Goal: Information Seeking & Learning: Learn about a topic

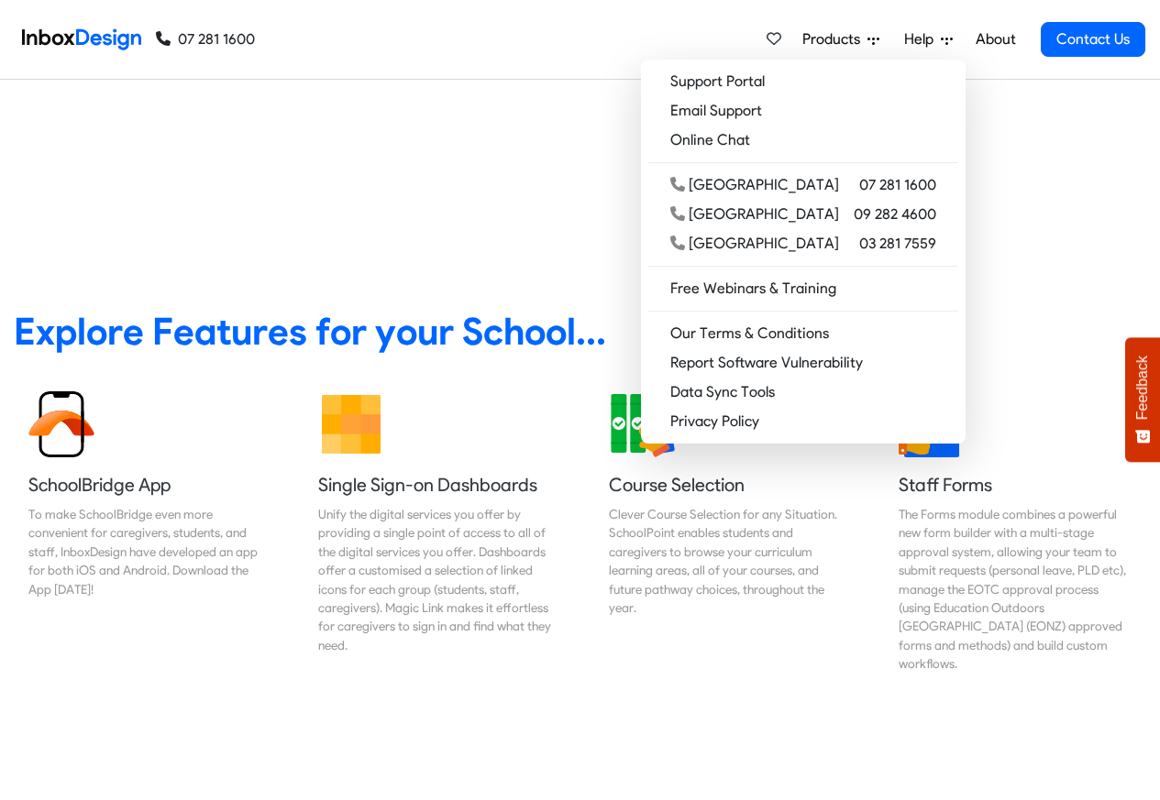
scroll to position [660, 0]
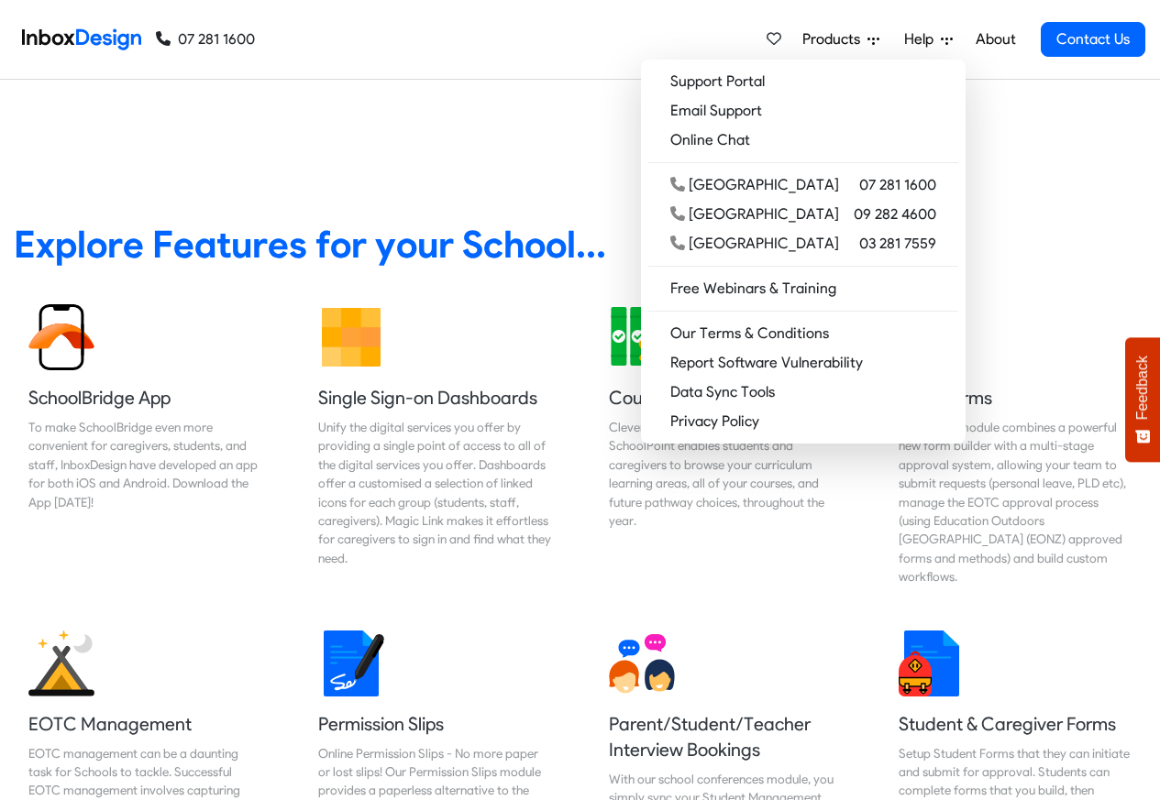
click at [49, 39] on img at bounding box center [81, 39] width 119 height 37
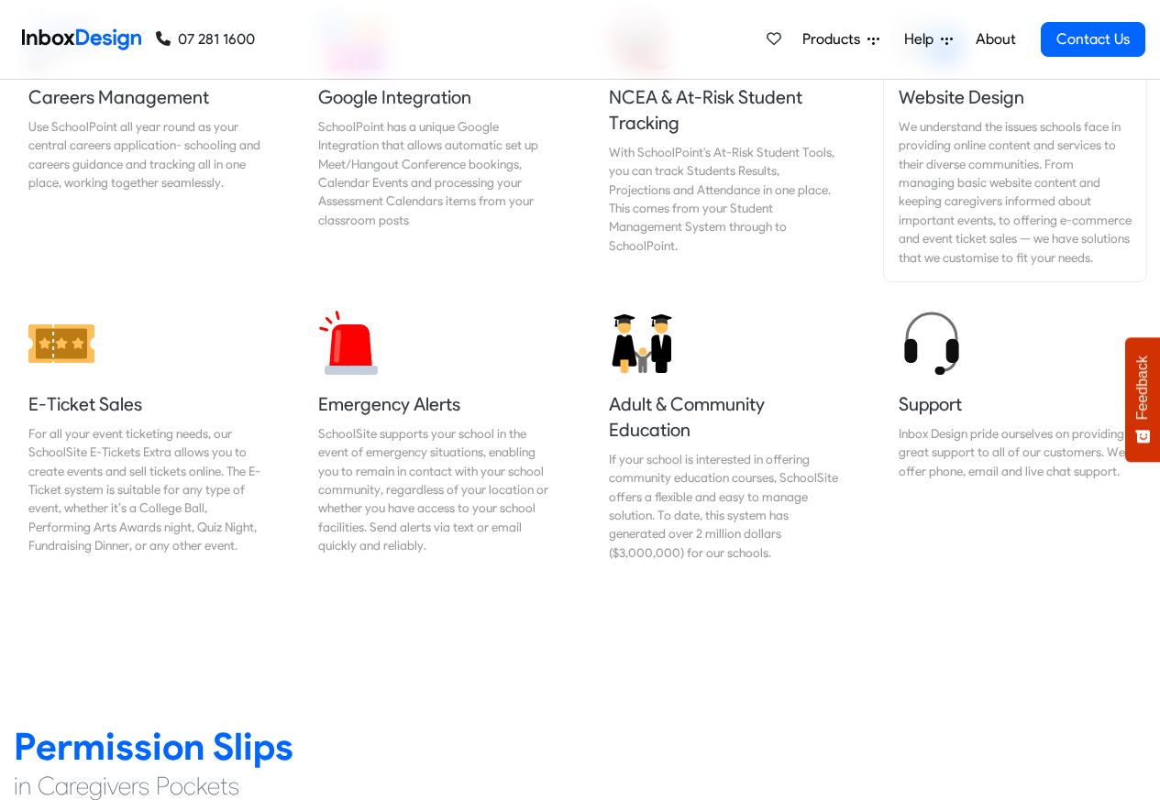
scroll to position [1980, 0]
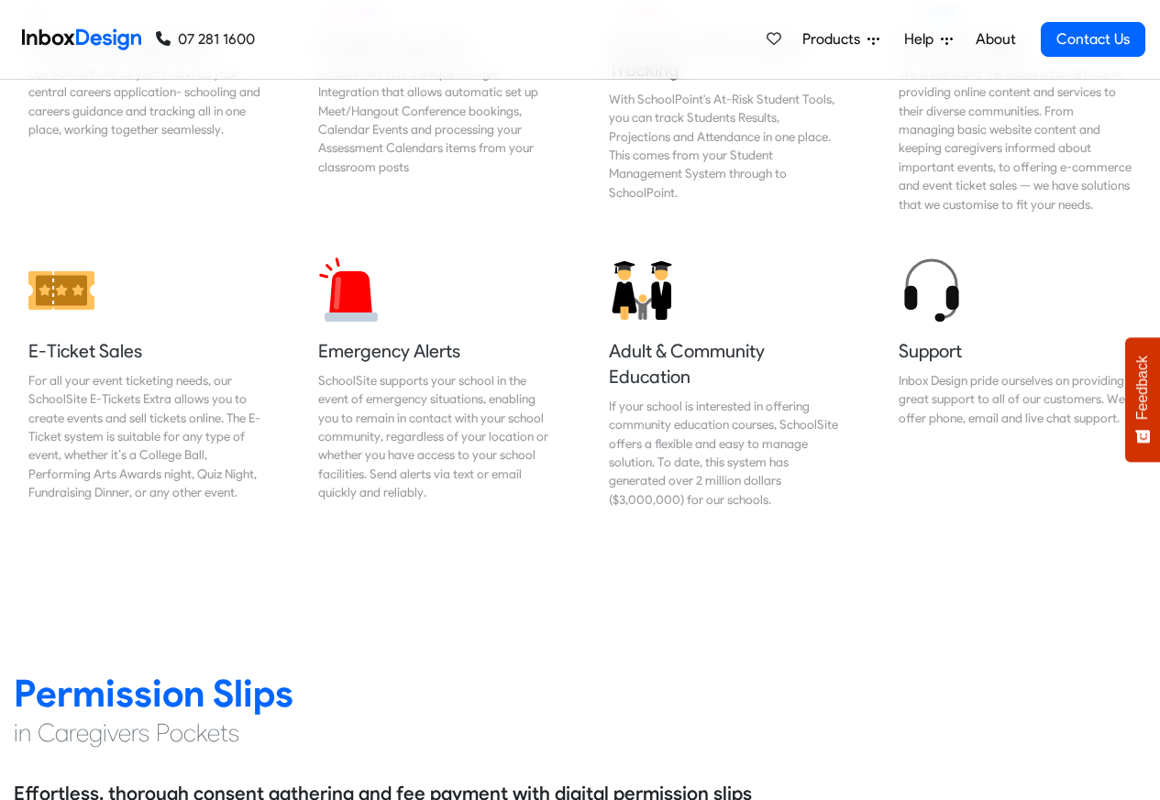
click at [830, 39] on span "Products" at bounding box center [834, 39] width 65 height 22
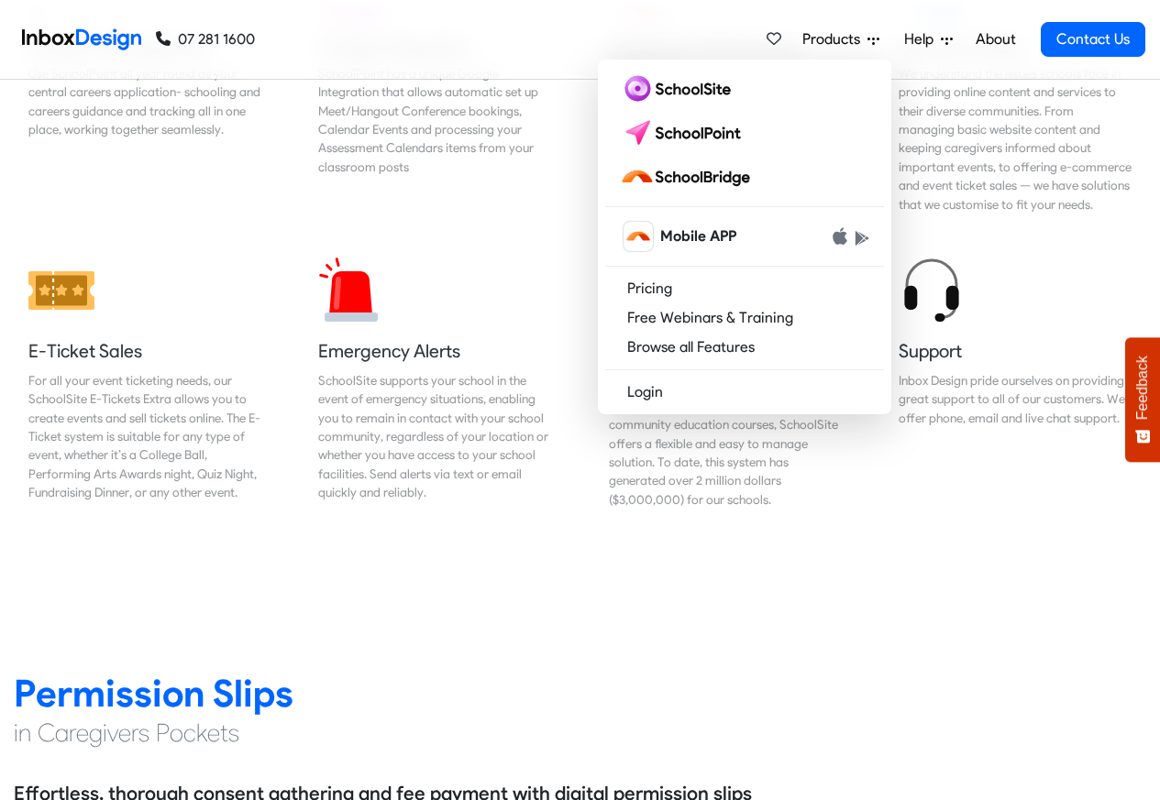
click at [996, 39] on link "About" at bounding box center [995, 39] width 50 height 37
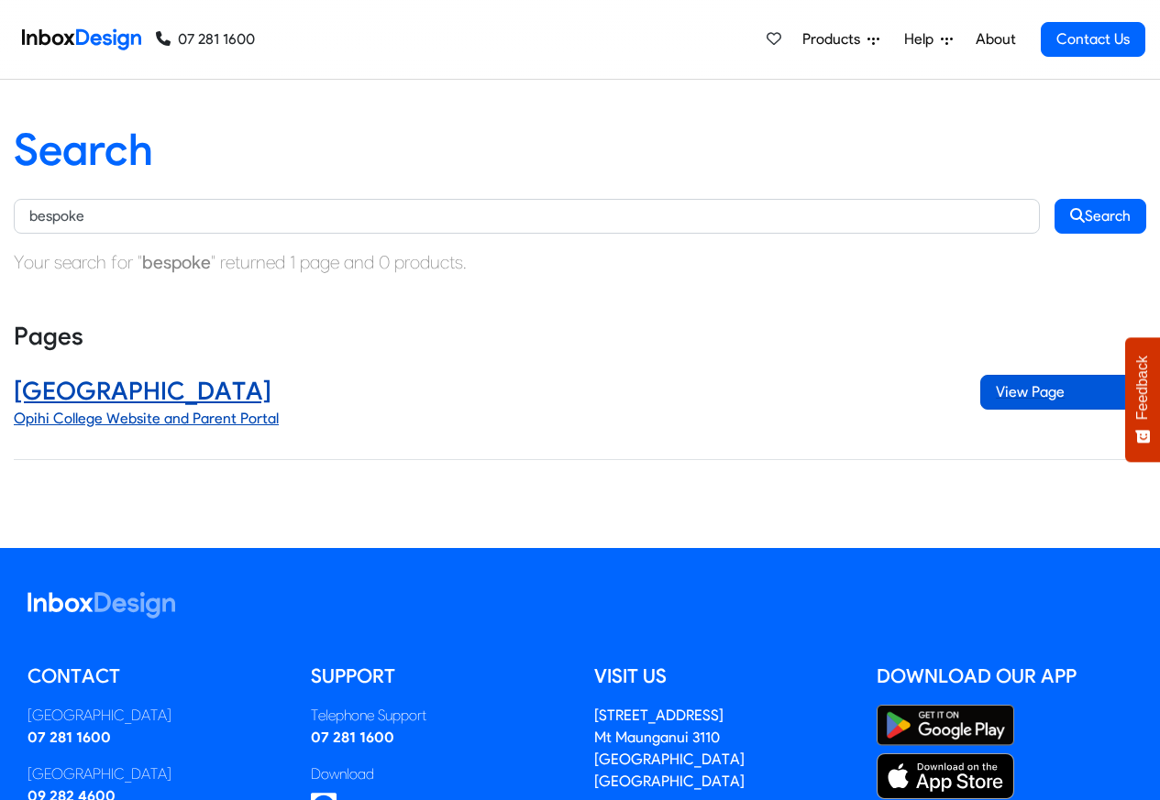
click at [1032, 393] on span "View Page" at bounding box center [1063, 392] width 166 height 35
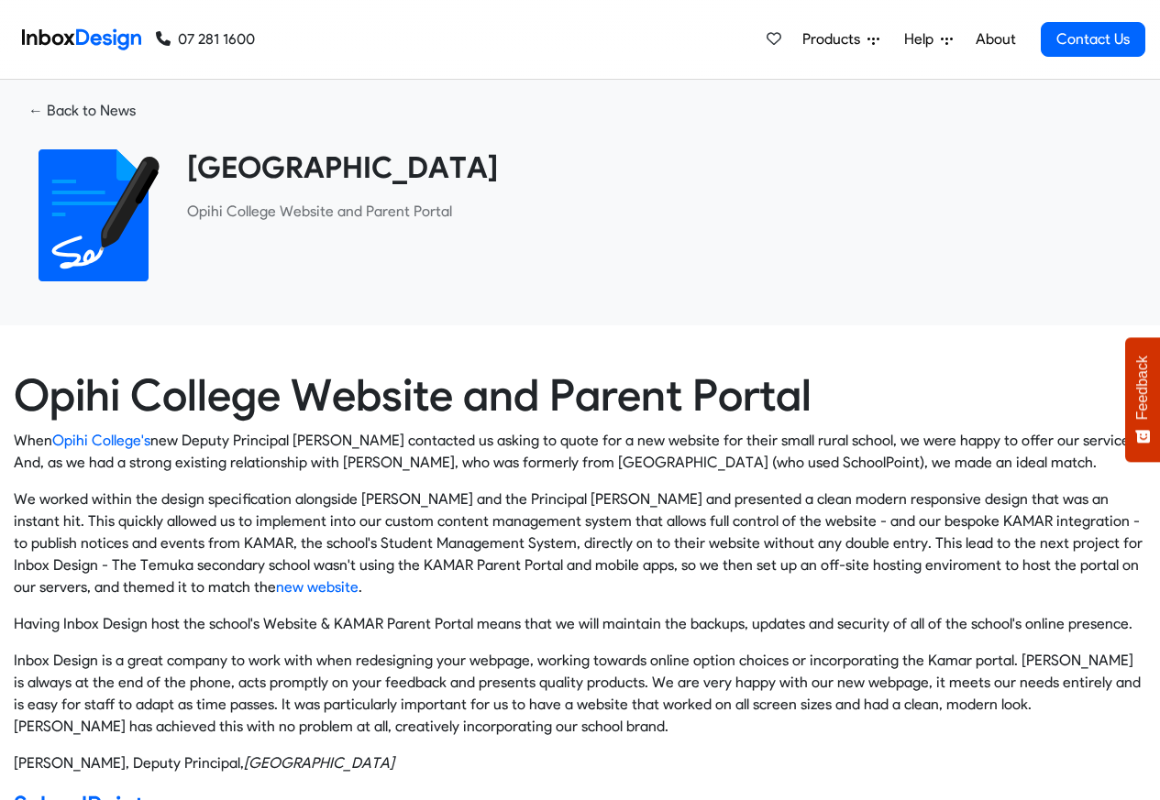
click at [1024, 393] on h1 "Opihi College Website and Parent Portal" at bounding box center [580, 395] width 1132 height 53
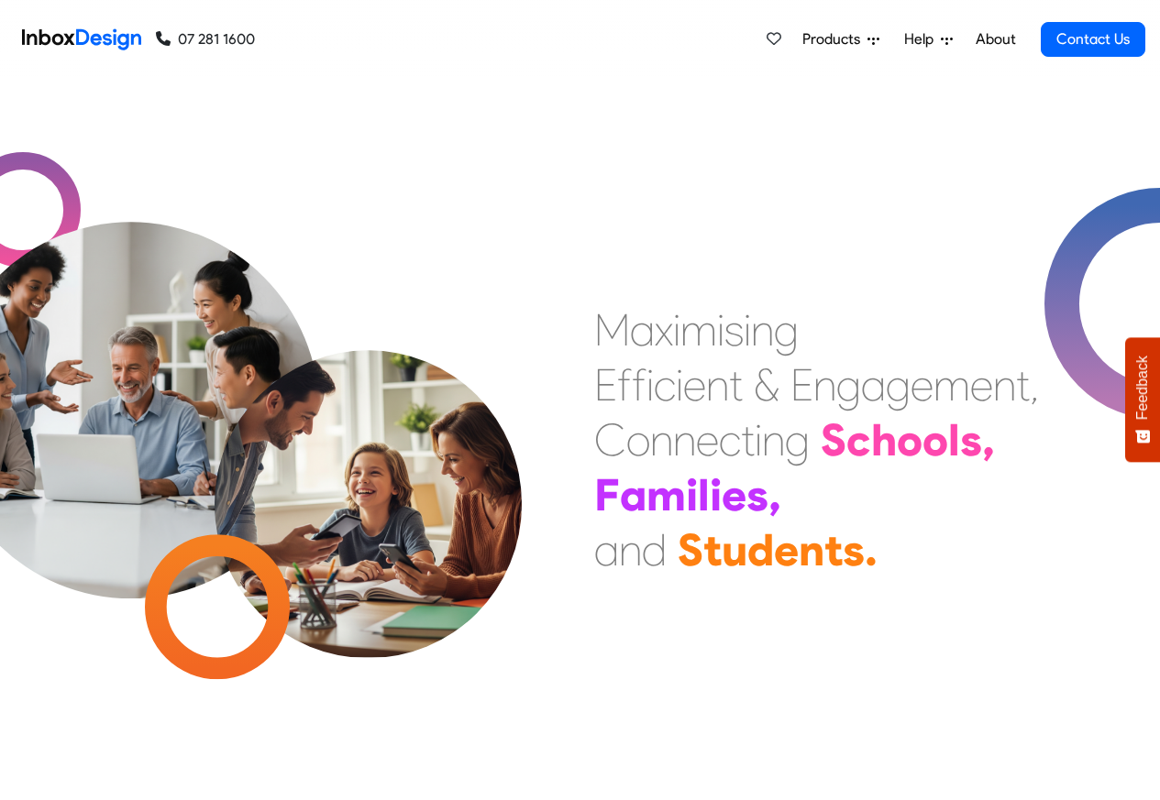
click at [826, 40] on span "Products" at bounding box center [834, 39] width 65 height 22
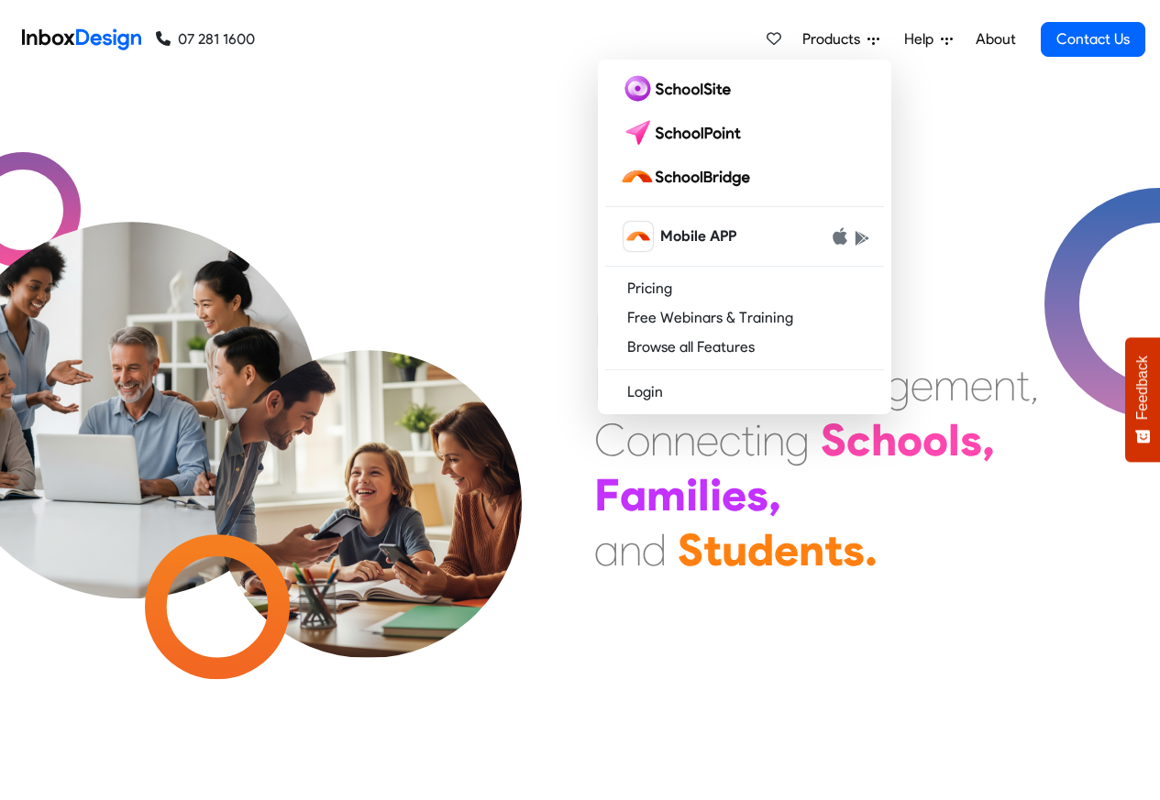
click at [995, 40] on link "About" at bounding box center [995, 39] width 50 height 37
